Goal: Task Accomplishment & Management: Use online tool/utility

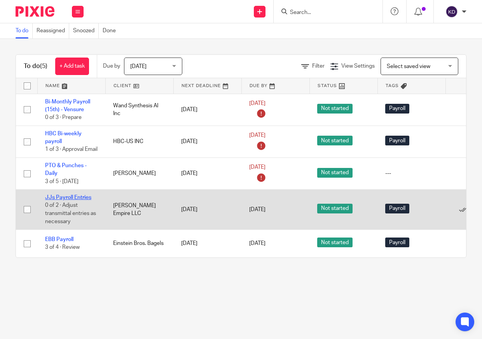
click at [70, 200] on link "JJs Payroll Entries" at bounding box center [68, 197] width 46 height 5
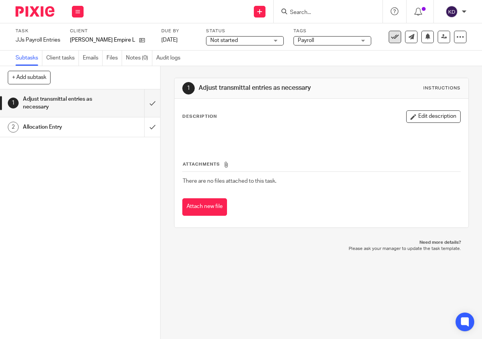
click at [392, 35] on icon at bounding box center [395, 37] width 8 height 8
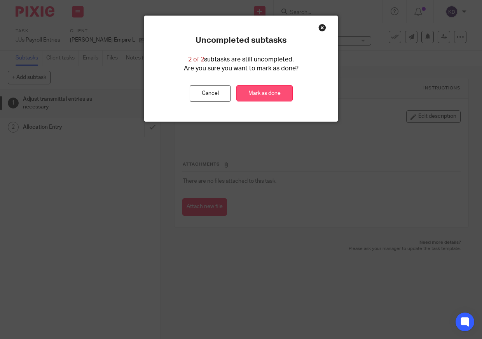
click at [266, 96] on link "Mark as done" at bounding box center [264, 93] width 56 height 17
